Goal: Task Accomplishment & Management: Use online tool/utility

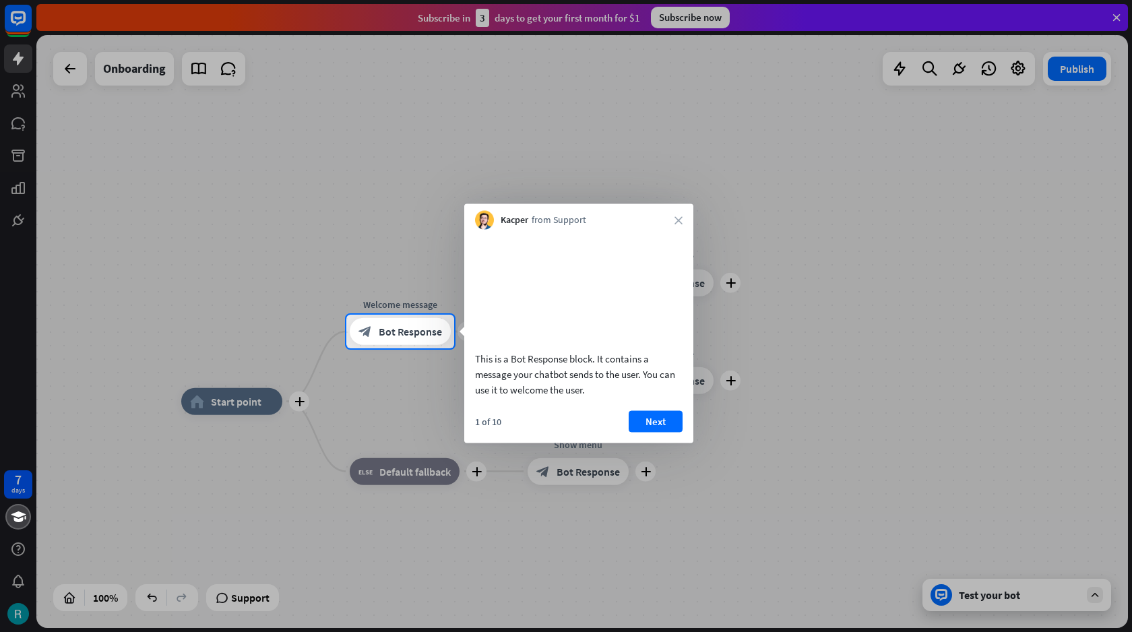
click at [532, 218] on div "Kacper from Support close" at bounding box center [578, 217] width 229 height 26
click at [676, 221] on icon "close" at bounding box center [678, 220] width 8 height 8
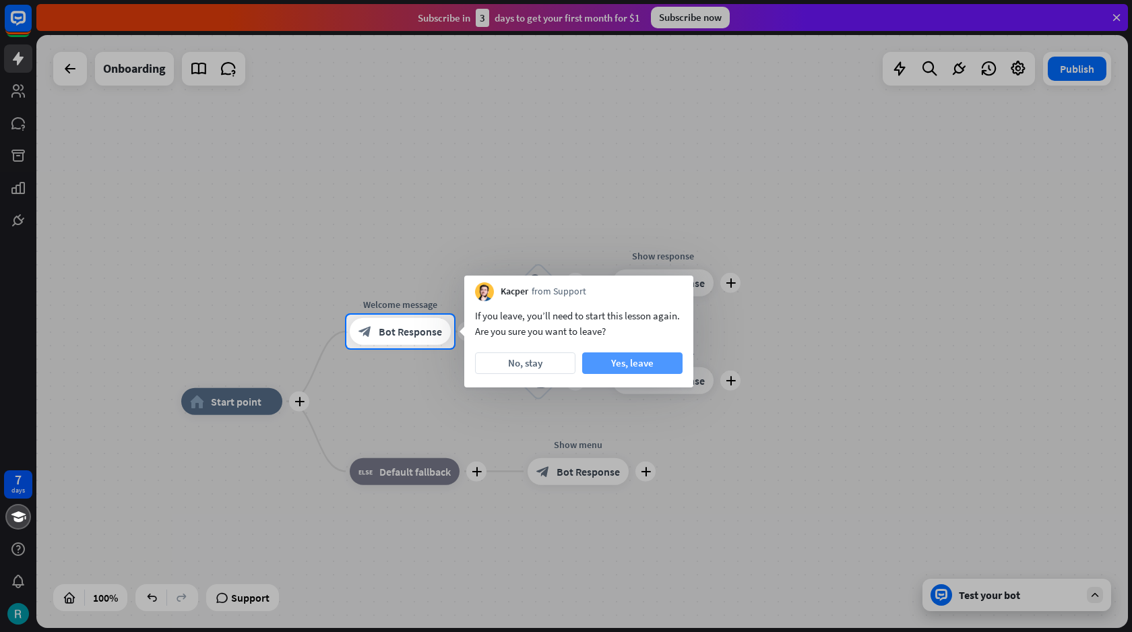
click at [610, 357] on button "Yes, leave" at bounding box center [632, 363] width 100 height 22
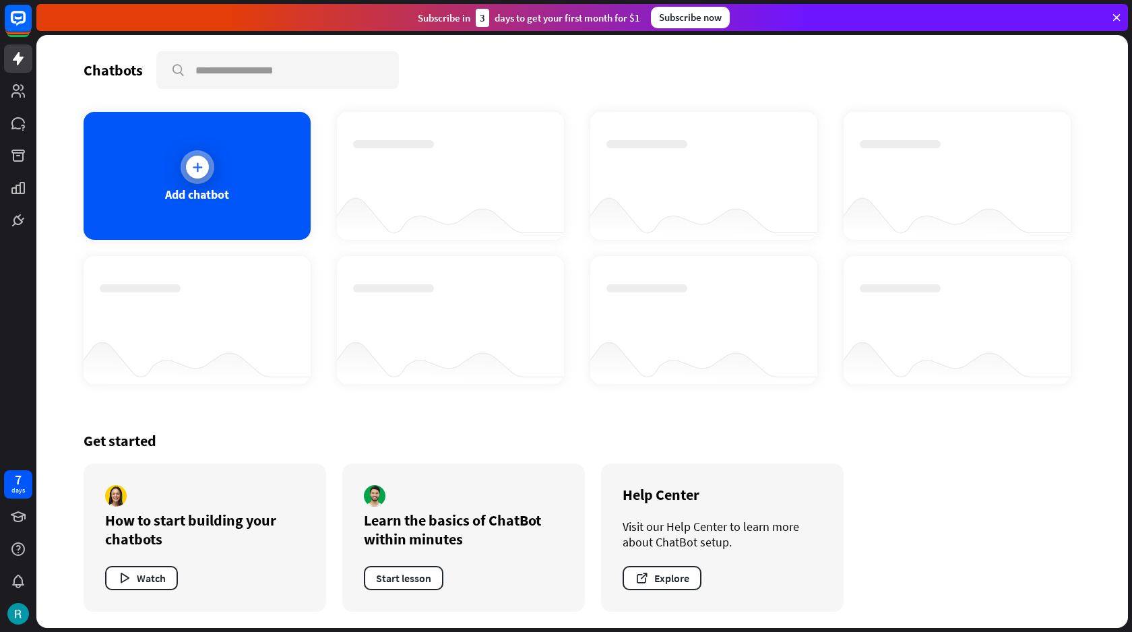
click at [228, 209] on div "Add chatbot" at bounding box center [197, 176] width 227 height 128
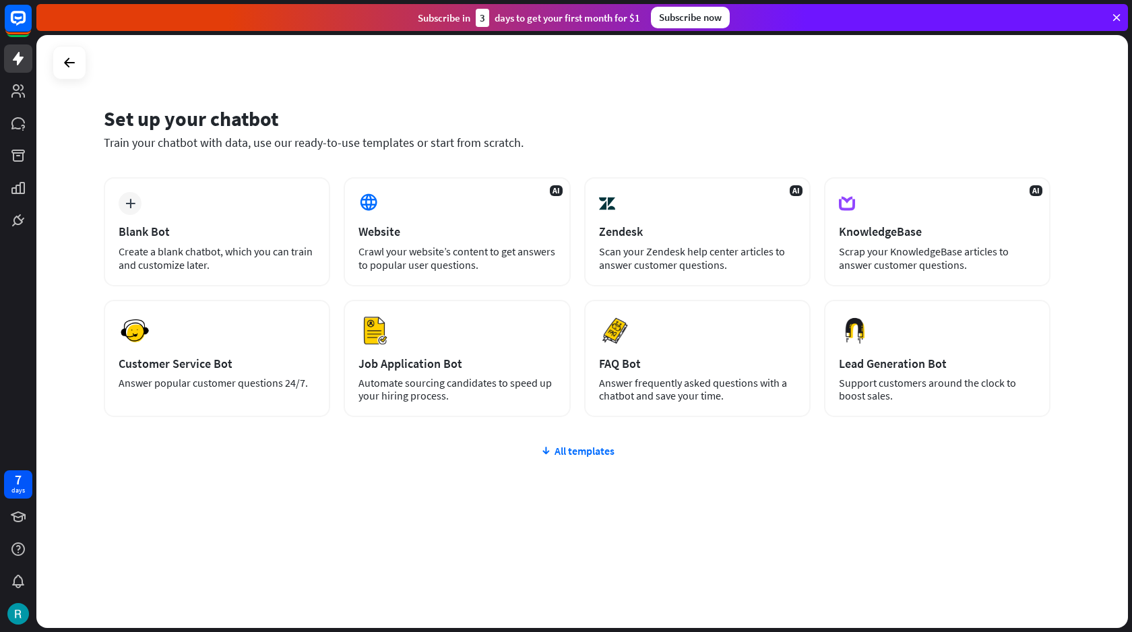
click at [568, 459] on div "plus Blank Bot Create a blank chatbot, which you can train and customize later.…" at bounding box center [577, 378] width 947 height 402
click at [583, 455] on div "All templates" at bounding box center [577, 450] width 947 height 13
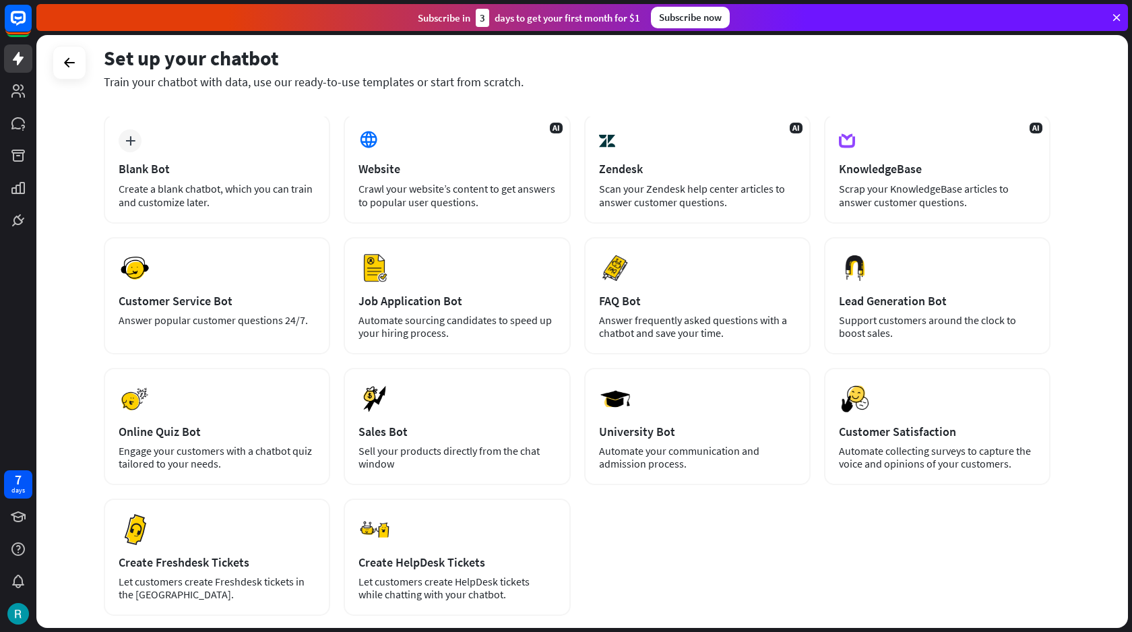
scroll to position [64, 0]
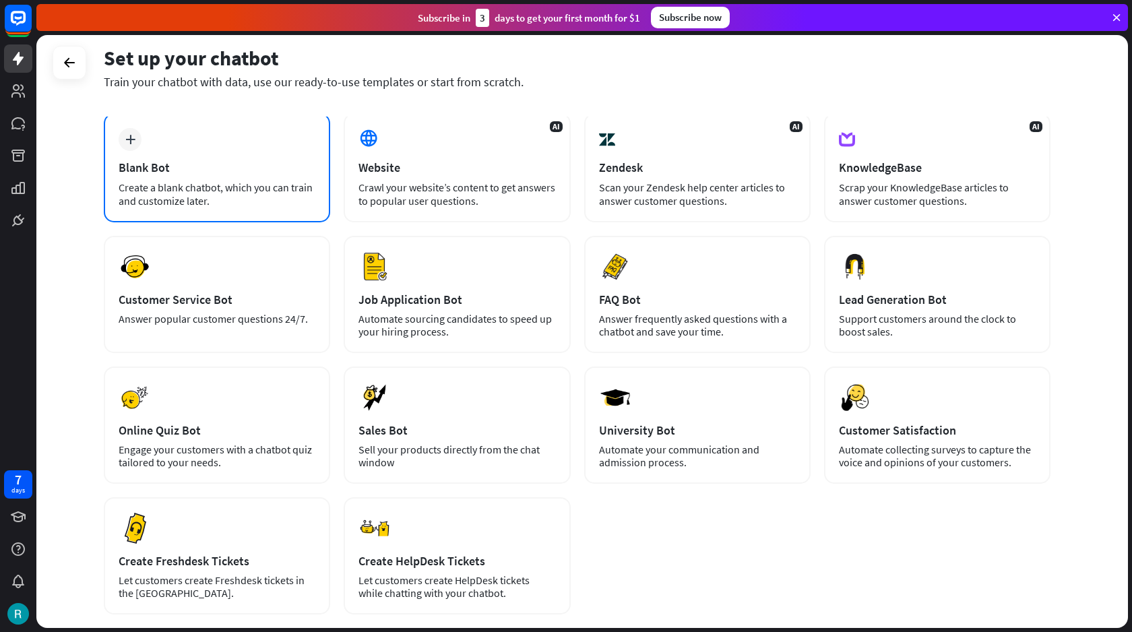
click at [251, 164] on div "Blank Bot" at bounding box center [217, 167] width 197 height 15
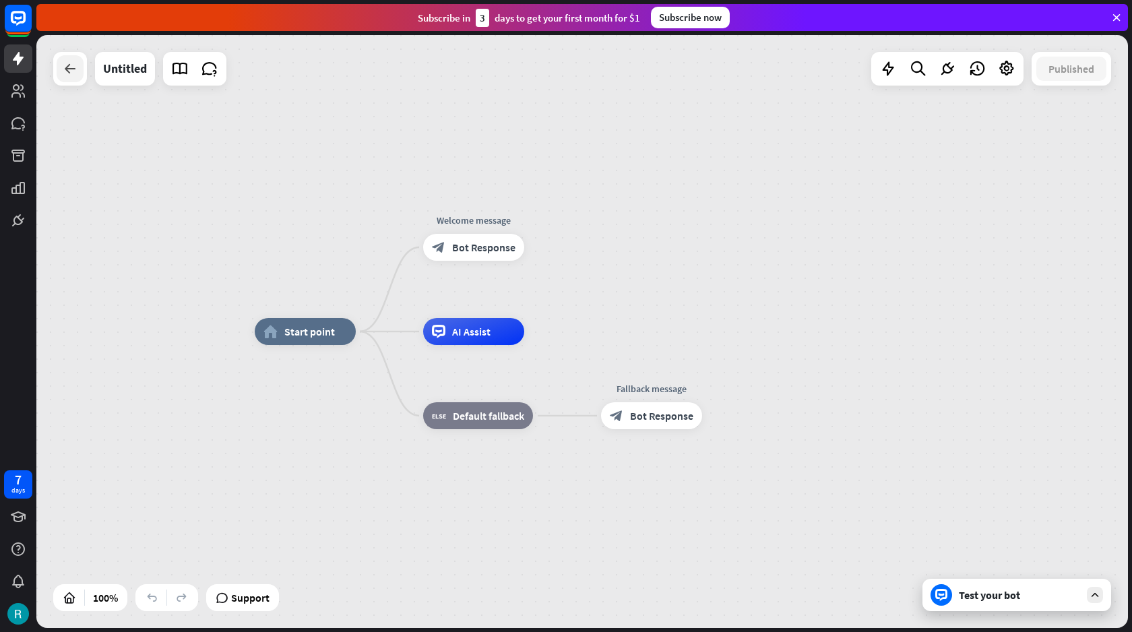
click at [71, 69] on icon at bounding box center [70, 69] width 16 height 16
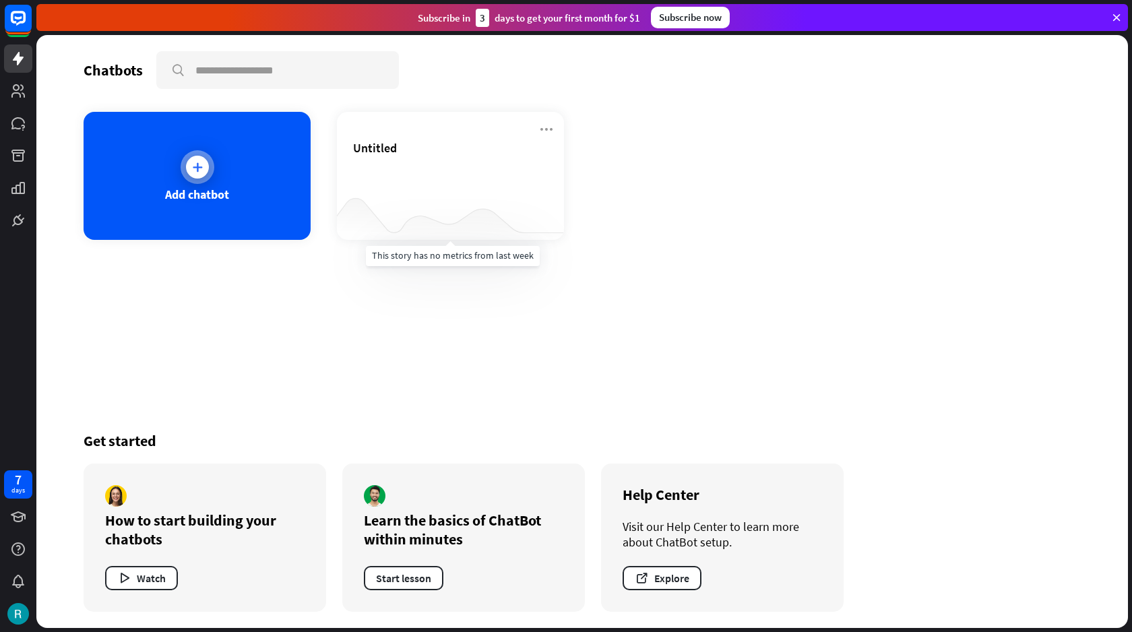
click at [291, 203] on div "Add chatbot" at bounding box center [197, 176] width 227 height 128
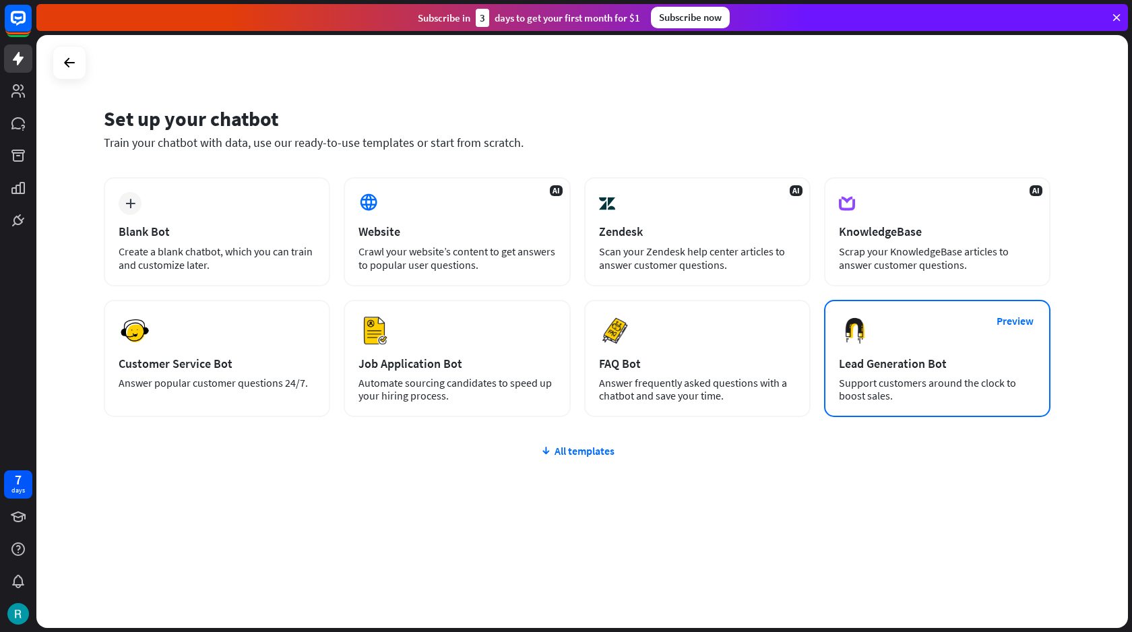
click at [905, 359] on div "Lead Generation Bot" at bounding box center [937, 363] width 197 height 15
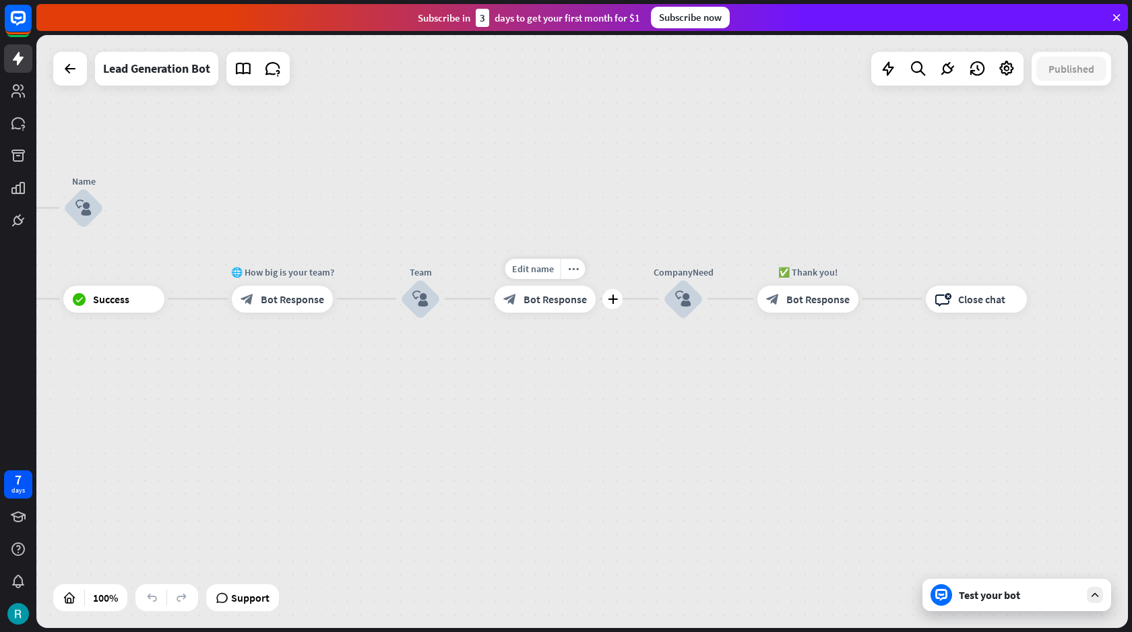
click at [534, 293] on span "Bot Response" at bounding box center [554, 298] width 63 height 13
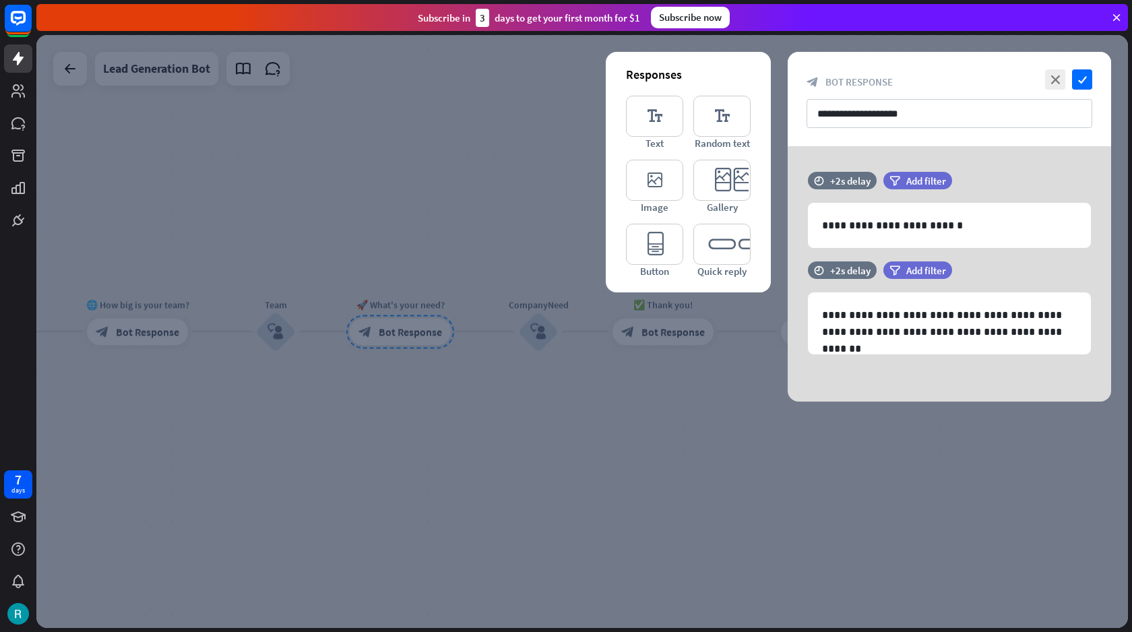
click at [579, 375] on div at bounding box center [581, 331] width 1091 height 593
click at [453, 247] on div at bounding box center [581, 331] width 1091 height 593
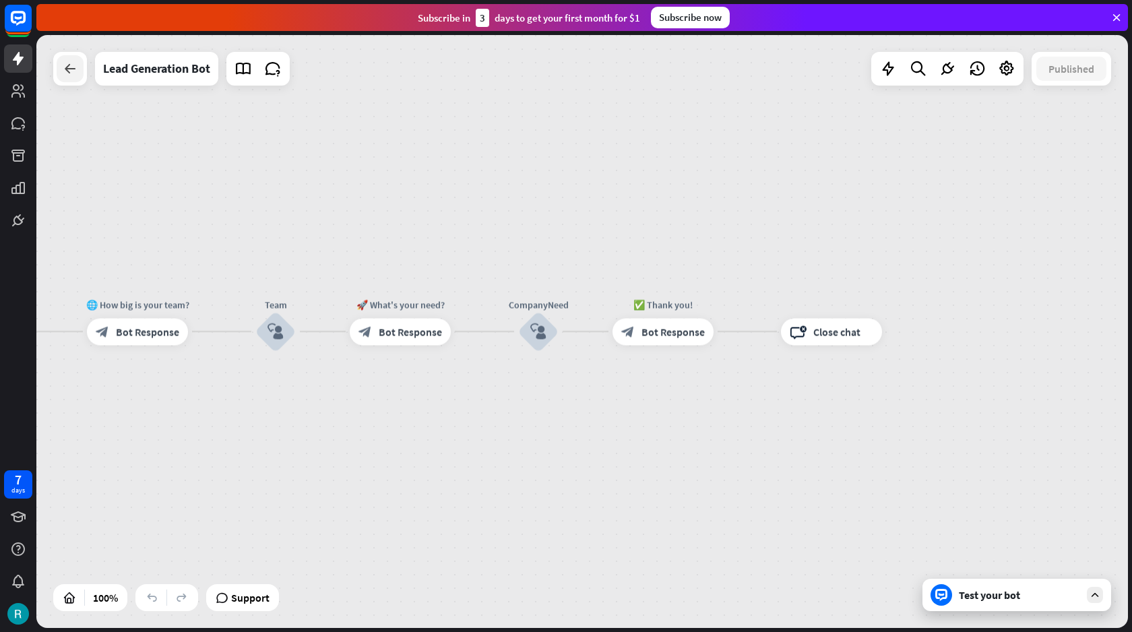
click at [71, 55] on div at bounding box center [70, 68] width 27 height 27
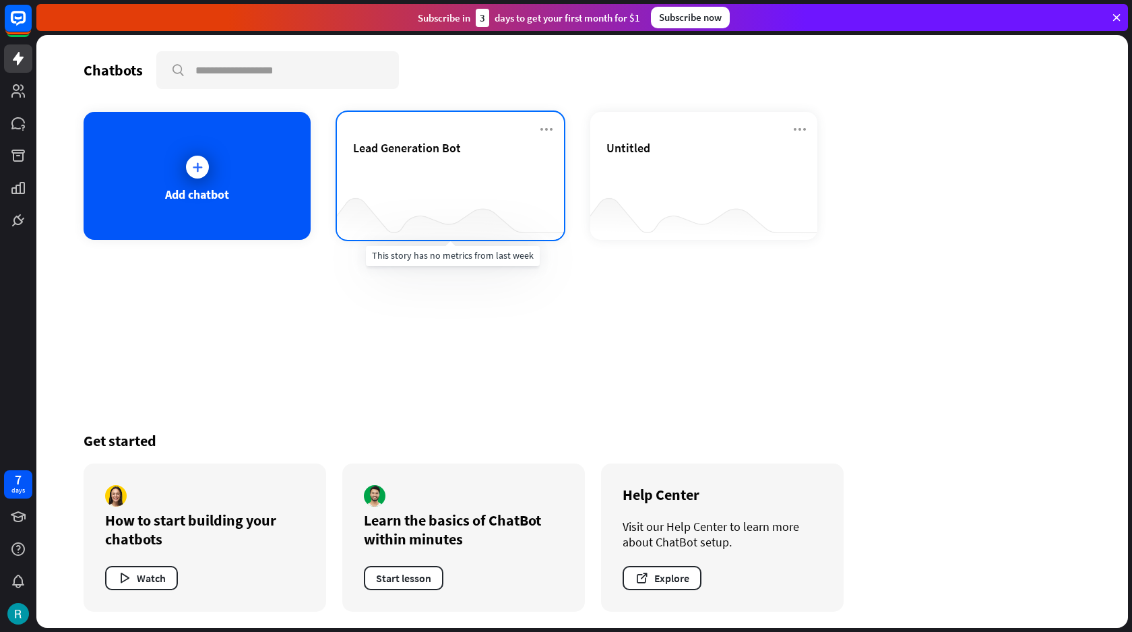
click at [387, 194] on div at bounding box center [450, 213] width 227 height 52
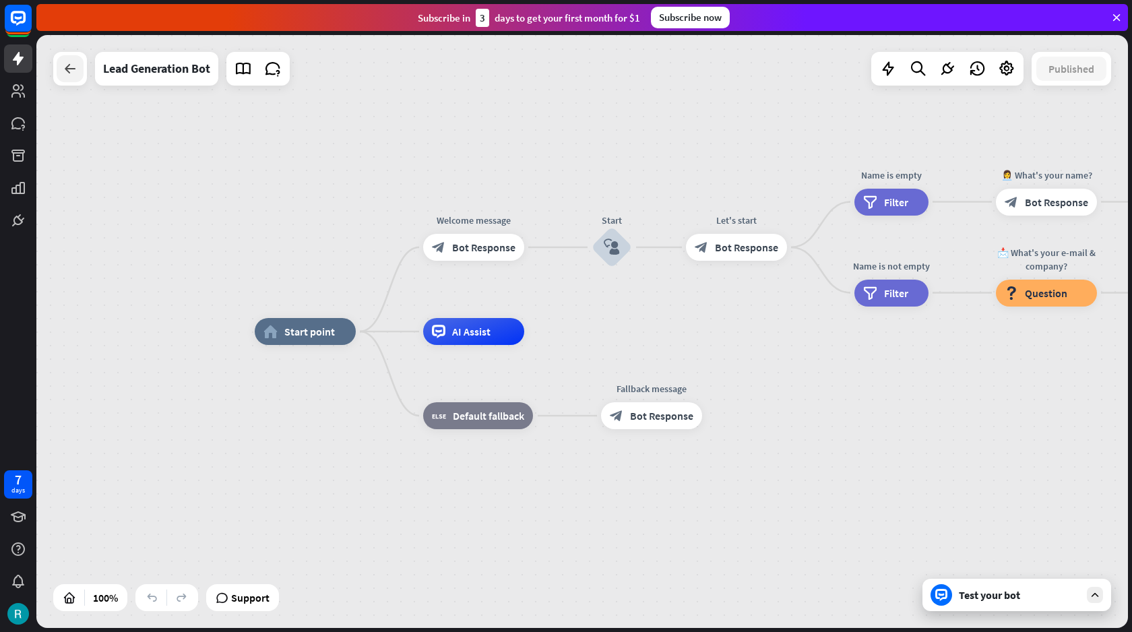
click at [78, 77] on div at bounding box center [70, 68] width 27 height 27
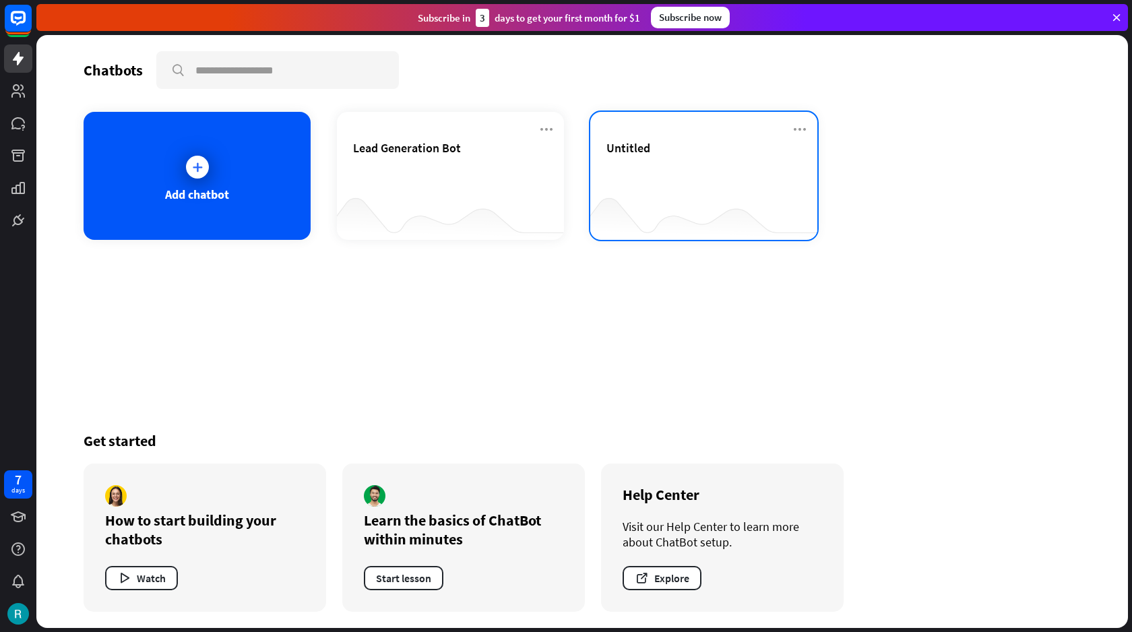
click at [687, 183] on div "Untitled" at bounding box center [703, 163] width 195 height 47
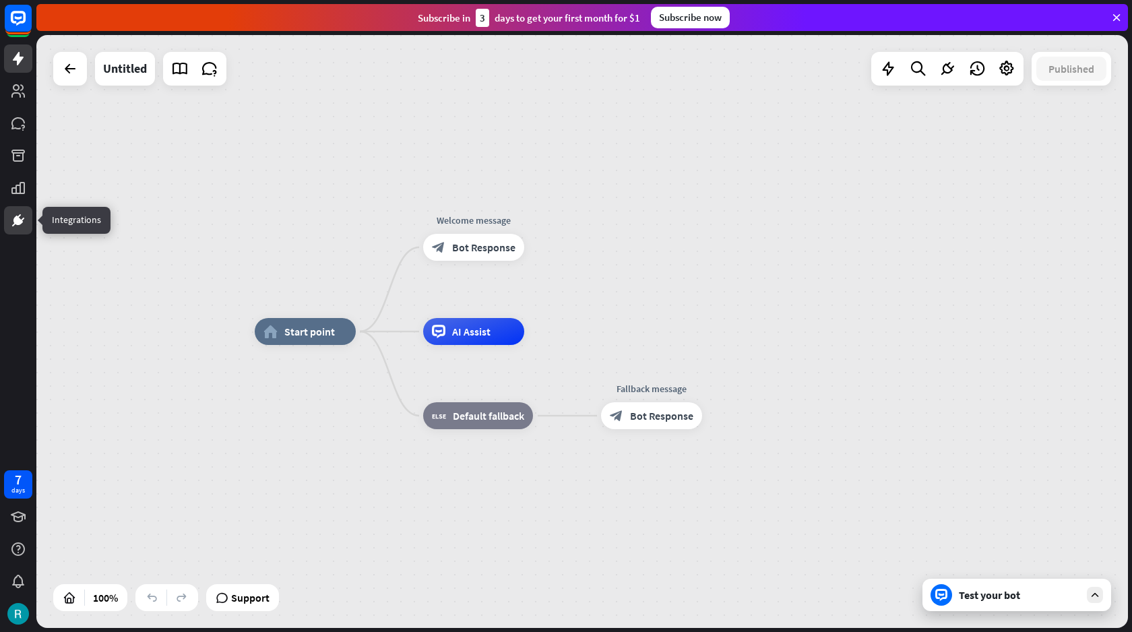
click at [13, 216] on icon at bounding box center [18, 220] width 16 height 16
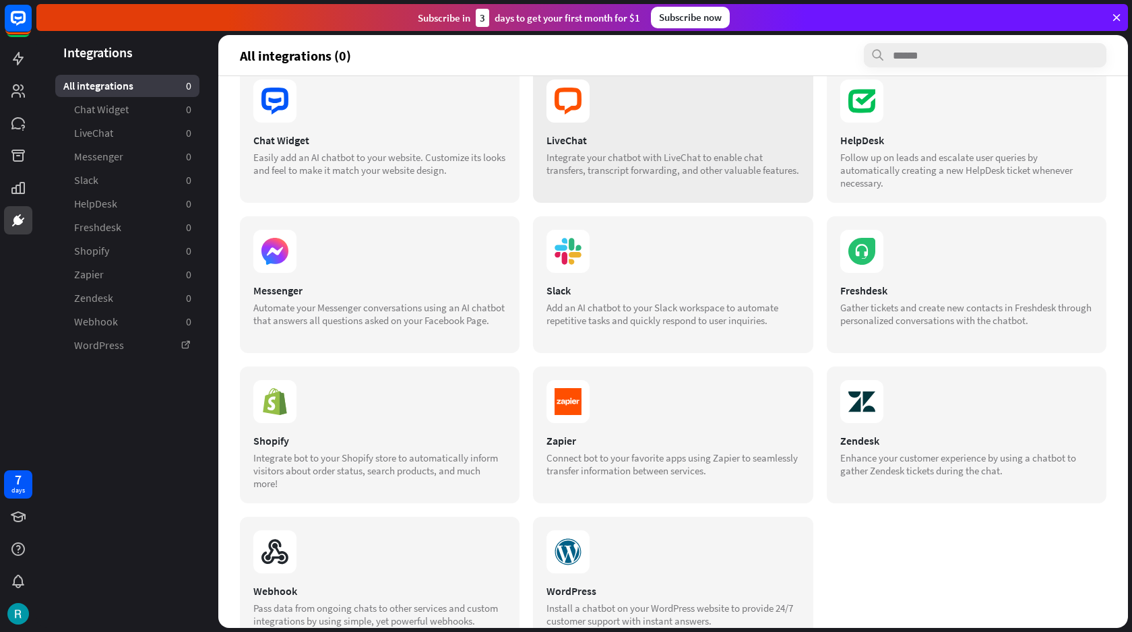
scroll to position [79, 0]
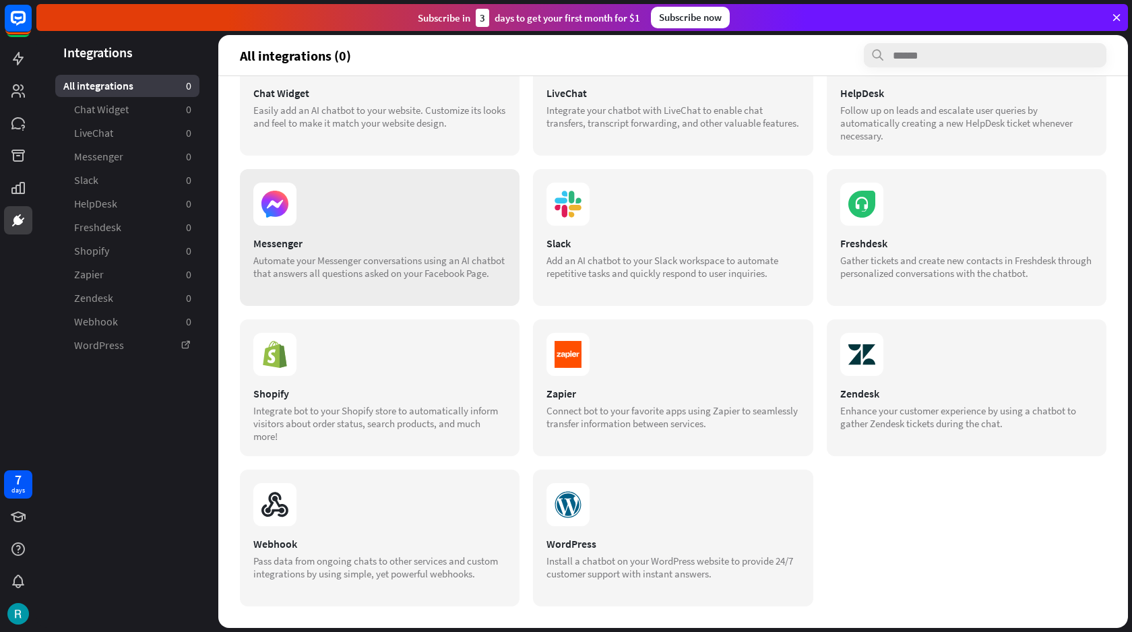
click at [444, 188] on section at bounding box center [379, 204] width 253 height 43
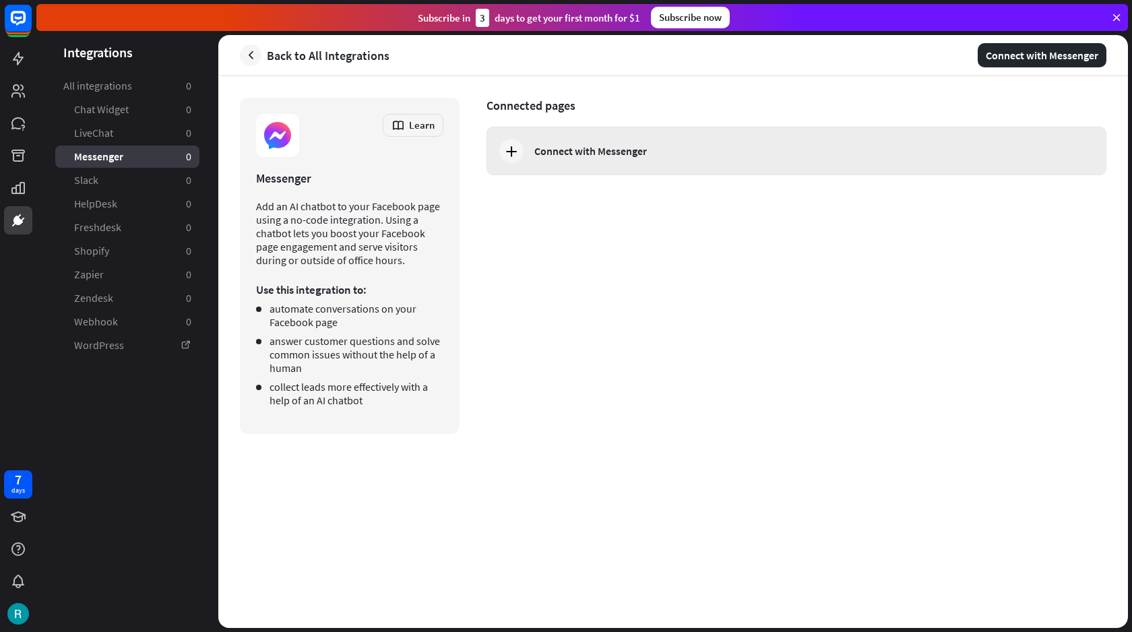
click at [556, 174] on div "Connect with Messenger" at bounding box center [796, 151] width 620 height 49
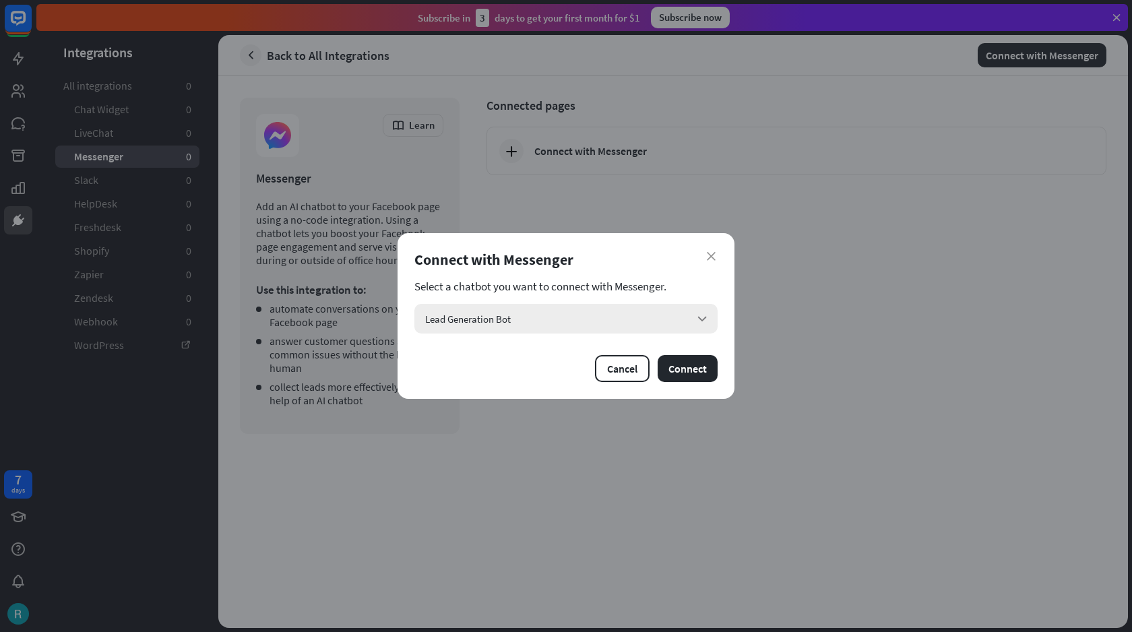
click at [625, 317] on div "Lead Generation Bot arrow_down" at bounding box center [565, 319] width 303 height 30
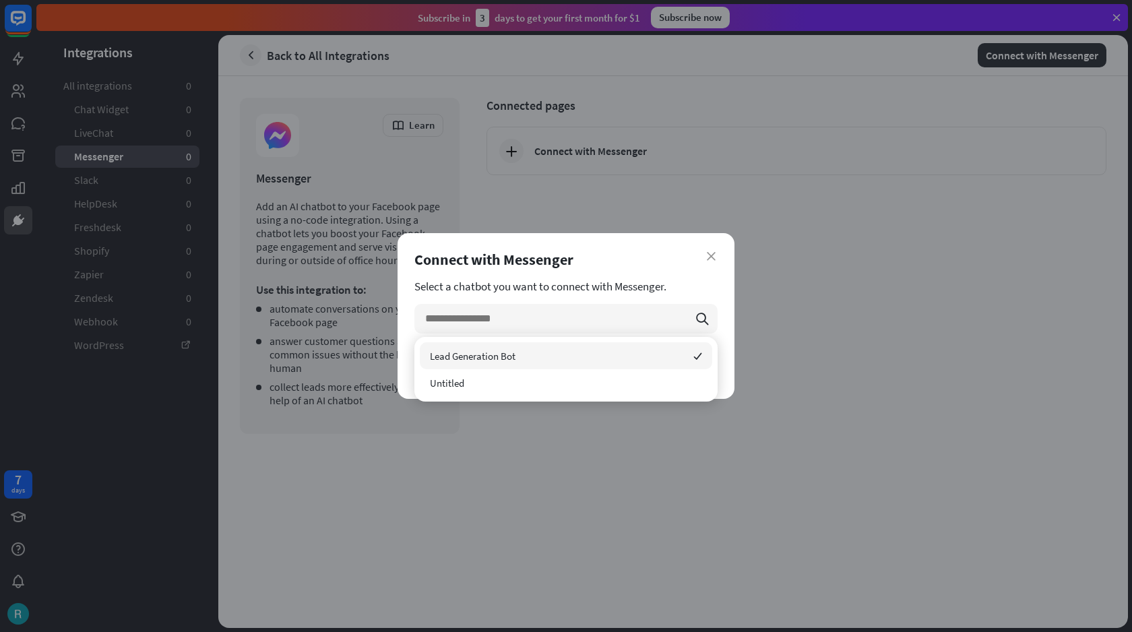
click at [603, 360] on div "Lead Generation Bot checked" at bounding box center [566, 355] width 292 height 27
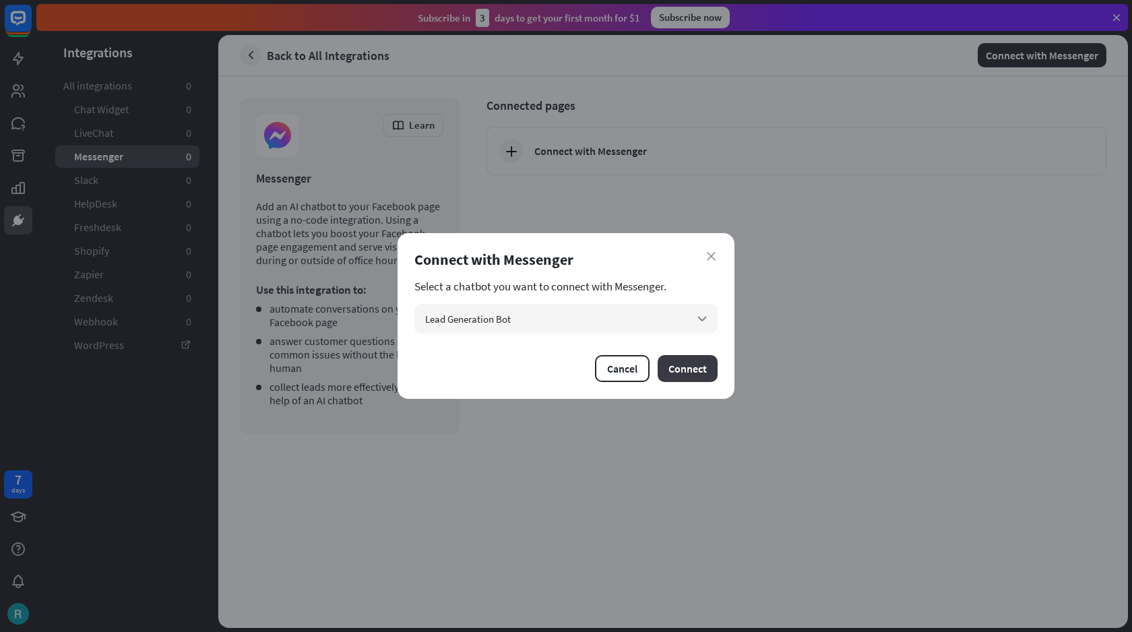
click at [710, 372] on button "Connect" at bounding box center [688, 368] width 60 height 27
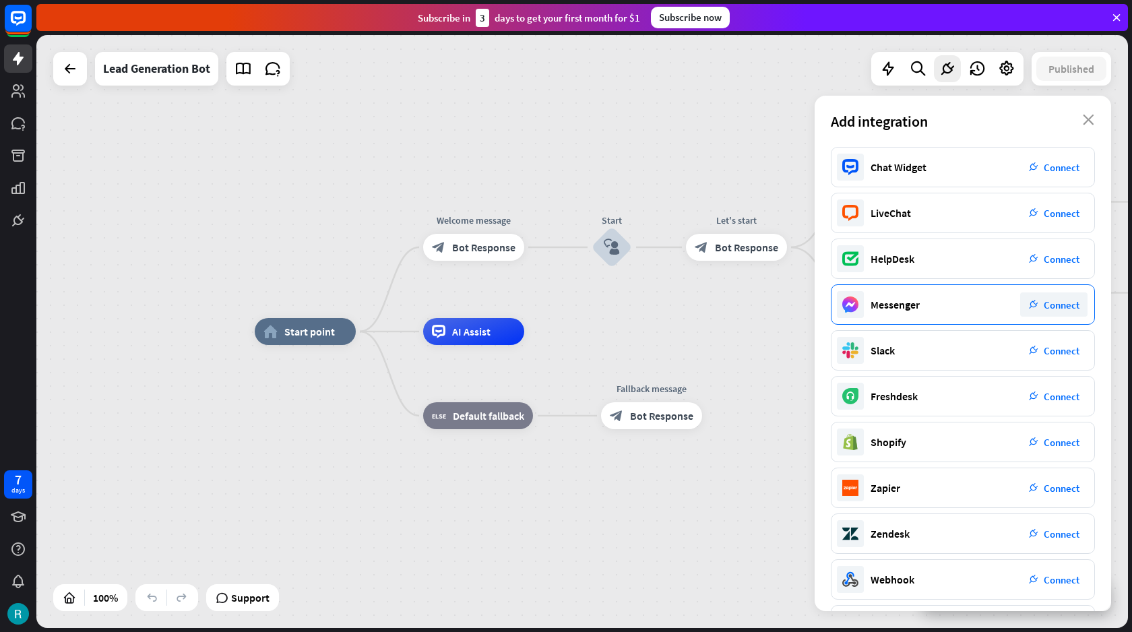
click at [1053, 307] on span "Connect" at bounding box center [1062, 304] width 36 height 13
